Goal: Navigation & Orientation: Find specific page/section

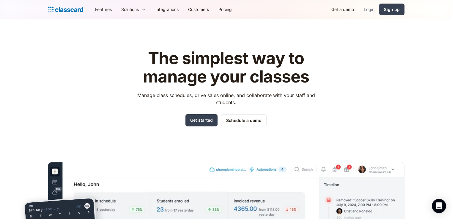
click at [366, 13] on link "Login" at bounding box center [369, 9] width 20 height 13
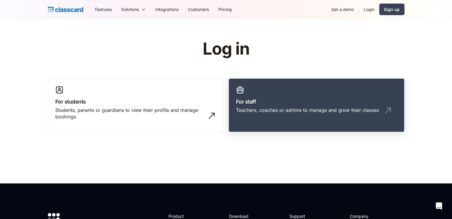
click at [348, 98] on h3 "For staff" at bounding box center [316, 102] width 161 height 8
